Goal: Task Accomplishment & Management: Manage account settings

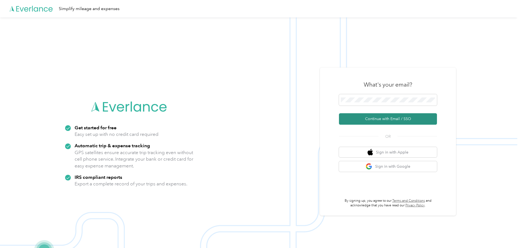
click at [367, 119] on button "Continue with Email / SSO" at bounding box center [388, 118] width 98 height 11
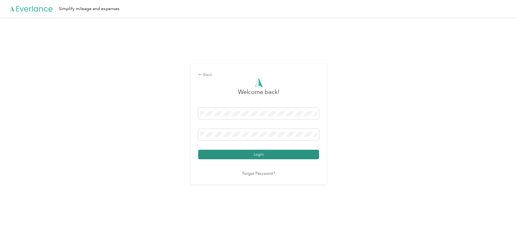
click at [245, 157] on button "Login" at bounding box center [258, 155] width 121 height 10
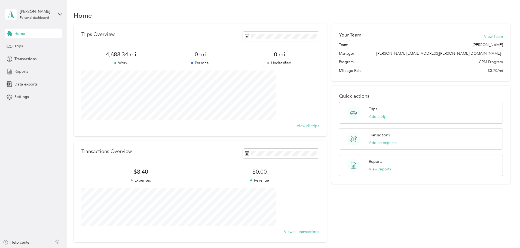
click at [30, 72] on div "Reports" at bounding box center [33, 72] width 57 height 10
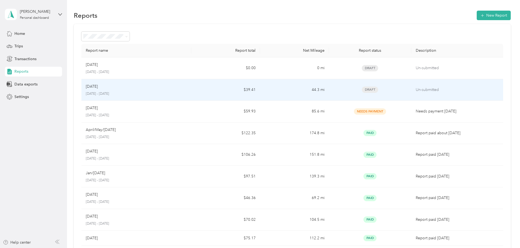
click at [155, 87] on div "Aug 2025" at bounding box center [136, 87] width 101 height 6
